Goal: Task Accomplishment & Management: Use online tool/utility

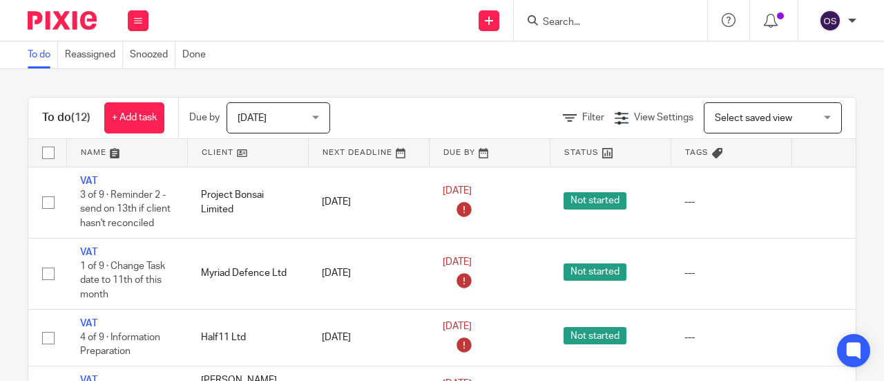
click at [211, 144] on link at bounding box center [248, 153] width 120 height 28
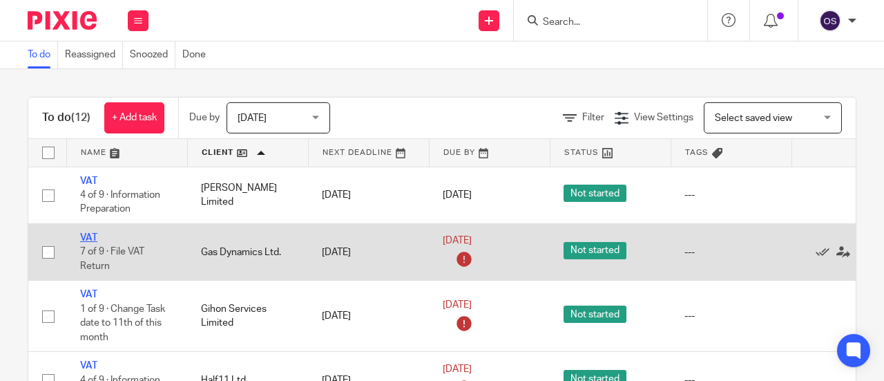
click at [87, 234] on link "VAT" at bounding box center [88, 238] width 17 height 10
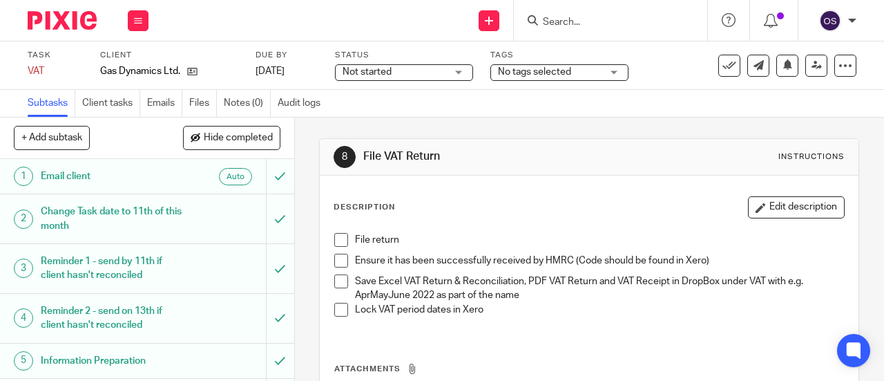
click at [341, 237] on span at bounding box center [341, 240] width 14 height 14
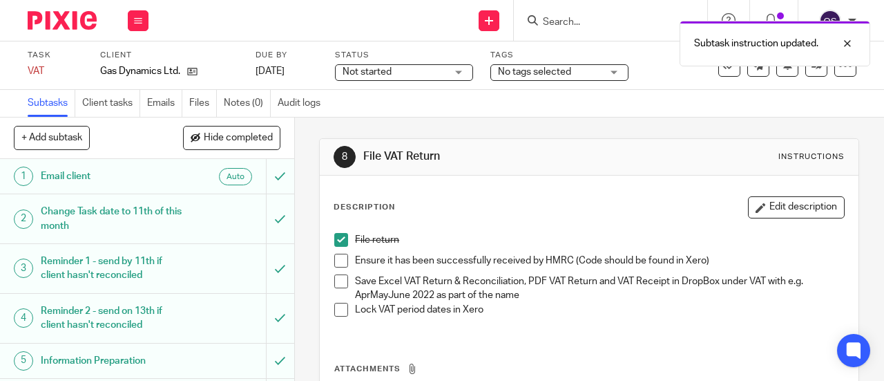
click at [336, 262] on span at bounding box center [341, 261] width 14 height 14
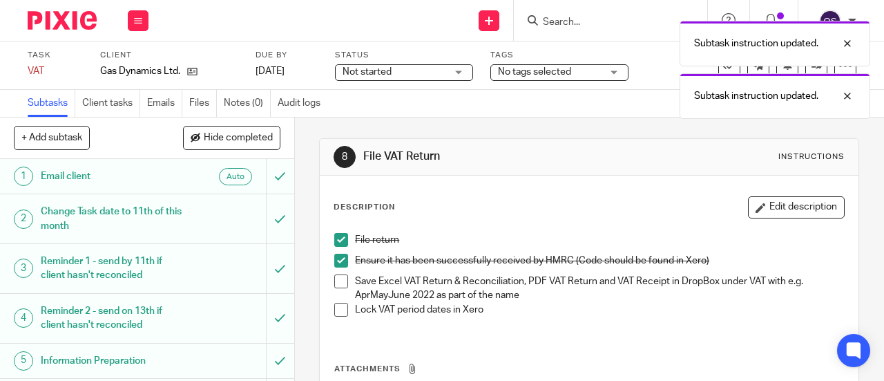
click at [336, 281] on span at bounding box center [341, 281] width 14 height 14
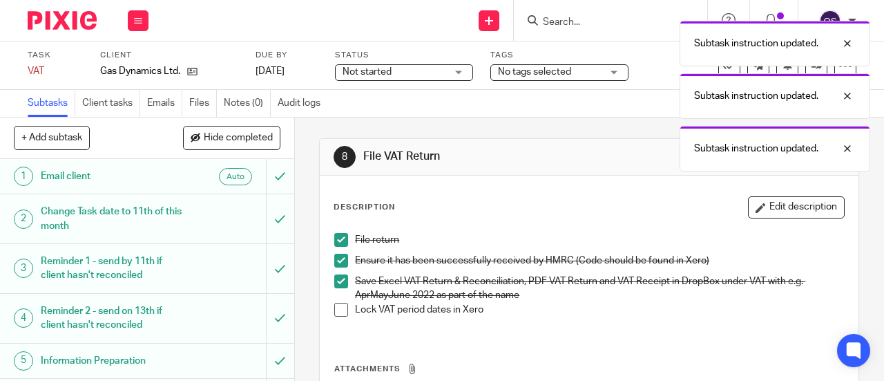
click at [337, 310] on span at bounding box center [341, 310] width 14 height 14
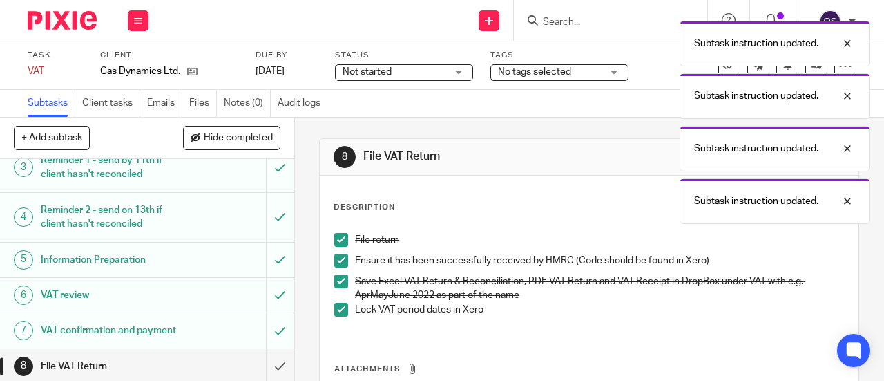
scroll to position [166, 0]
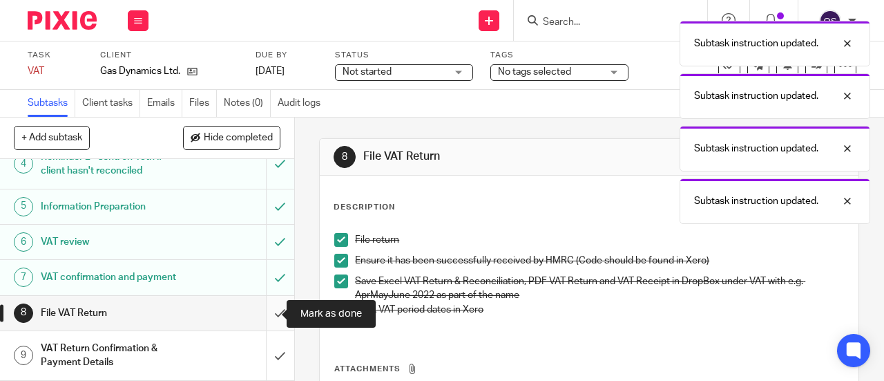
click at [263, 308] on input "submit" at bounding box center [147, 313] width 294 height 35
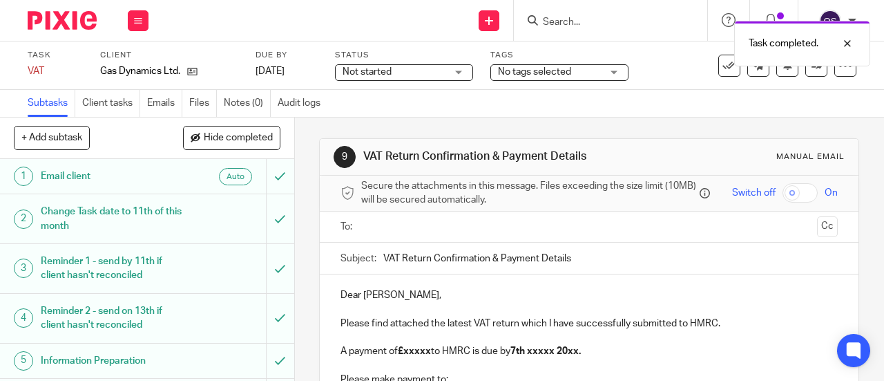
scroll to position [166, 0]
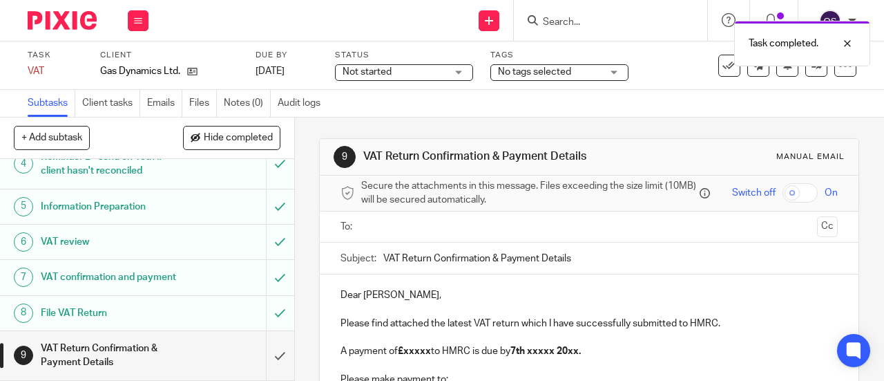
click at [374, 233] on input "text" at bounding box center [589, 227] width 446 height 16
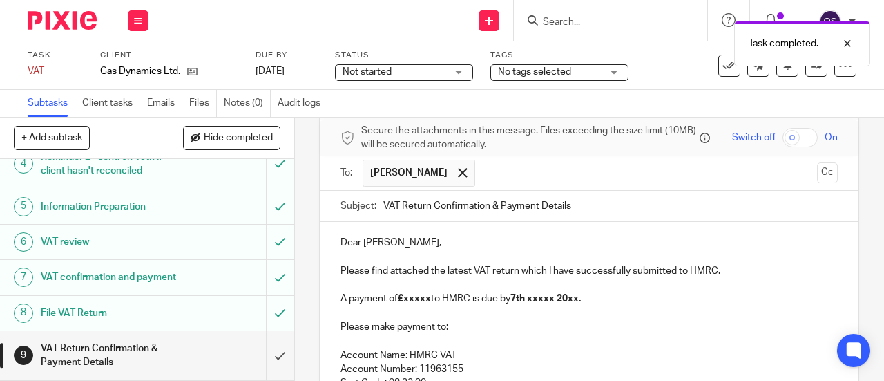
scroll to position [138, 0]
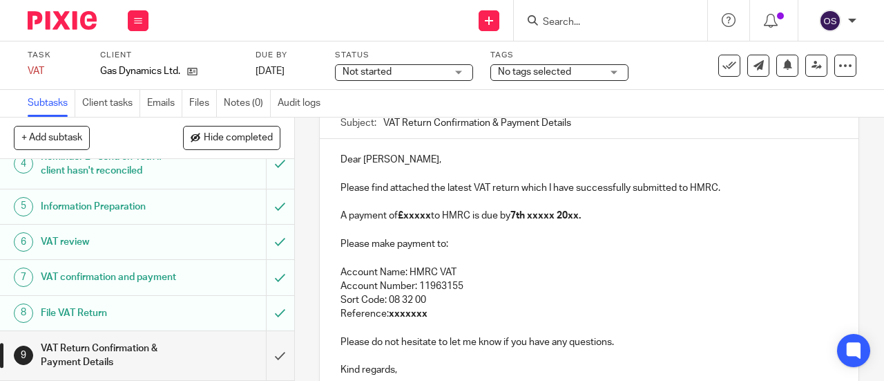
click at [428, 220] on strong "£xxxxx" at bounding box center [414, 216] width 33 height 10
click at [575, 220] on strong "7th xxxxx 20xx." at bounding box center [561, 216] width 70 height 10
click at [583, 220] on strong "[DATE] 20xx." at bounding box center [554, 216] width 57 height 10
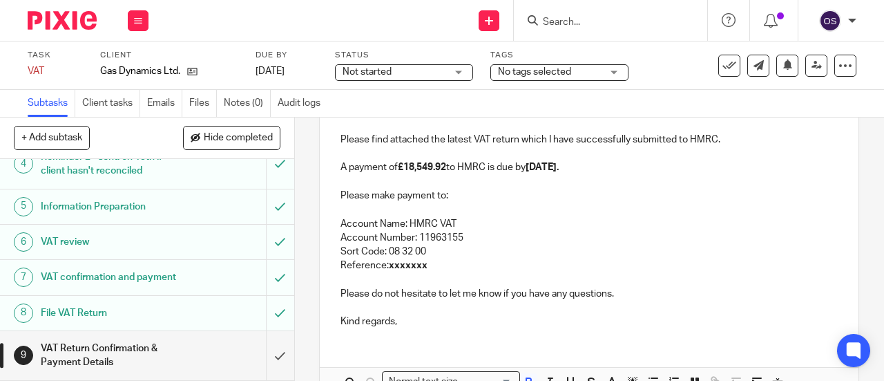
scroll to position [207, 0]
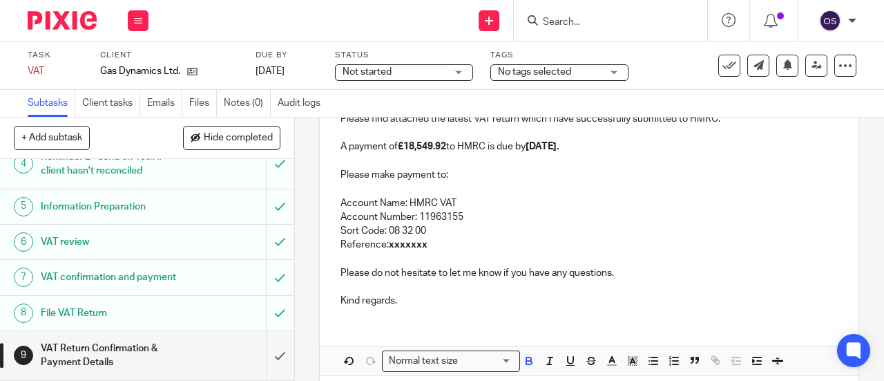
click at [463, 261] on p at bounding box center [589, 259] width 497 height 14
click at [460, 251] on p "Reference: xxxxxxx" at bounding box center [589, 245] width 497 height 14
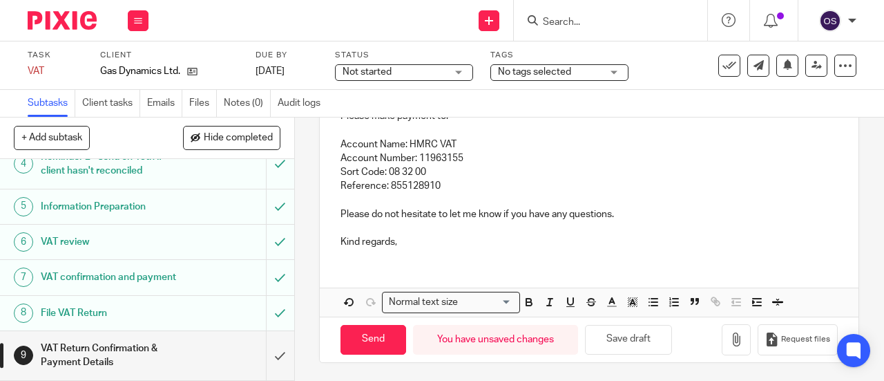
scroll to position [271, 0]
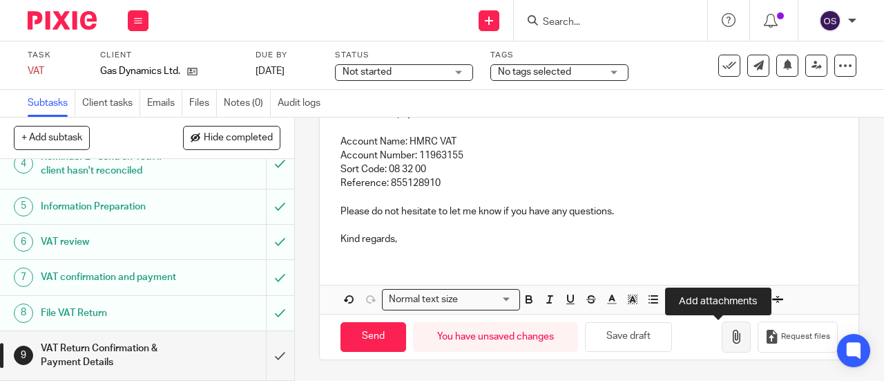
click at [725, 339] on button "button" at bounding box center [736, 336] width 29 height 31
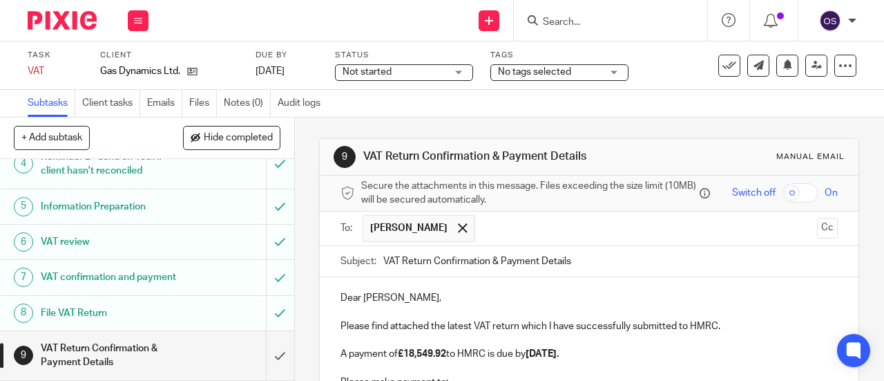
scroll to position [348, 0]
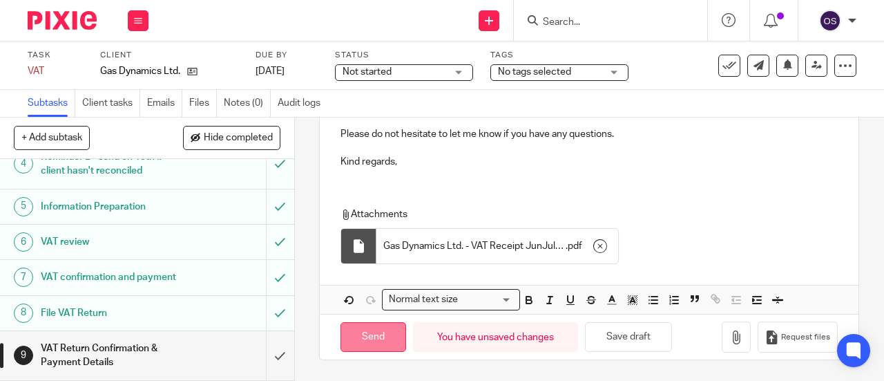
click at [374, 336] on input "Send" at bounding box center [374, 337] width 66 height 30
type input "Sent"
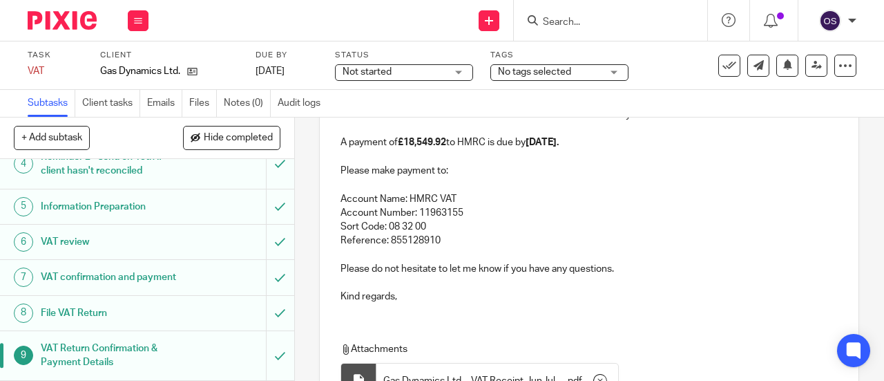
scroll to position [210, 0]
